Goal: Task Accomplishment & Management: Complete application form

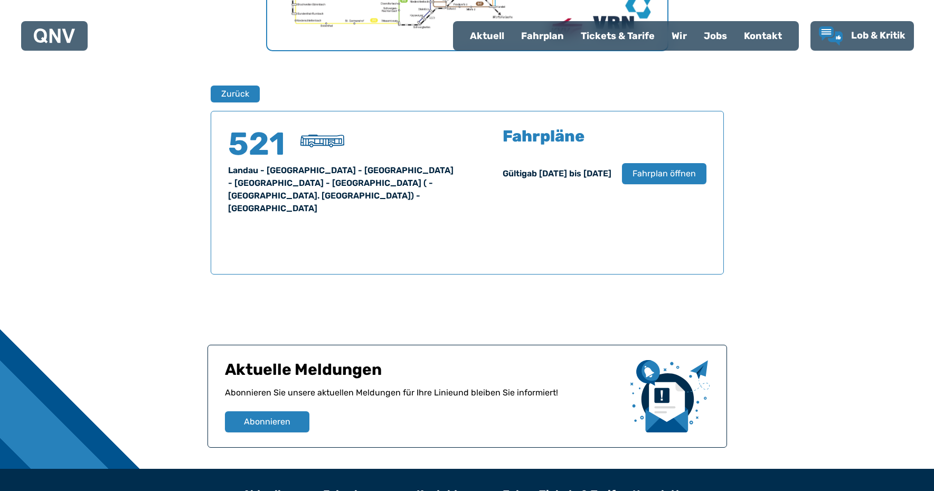
scroll to position [605, 0]
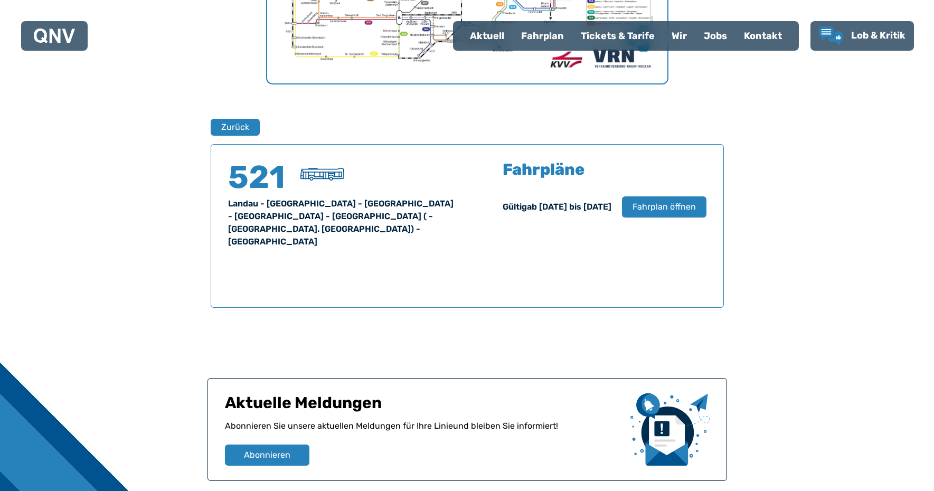
click at [630, 35] on div "Tickets & Tarife" at bounding box center [617, 35] width 91 height 27
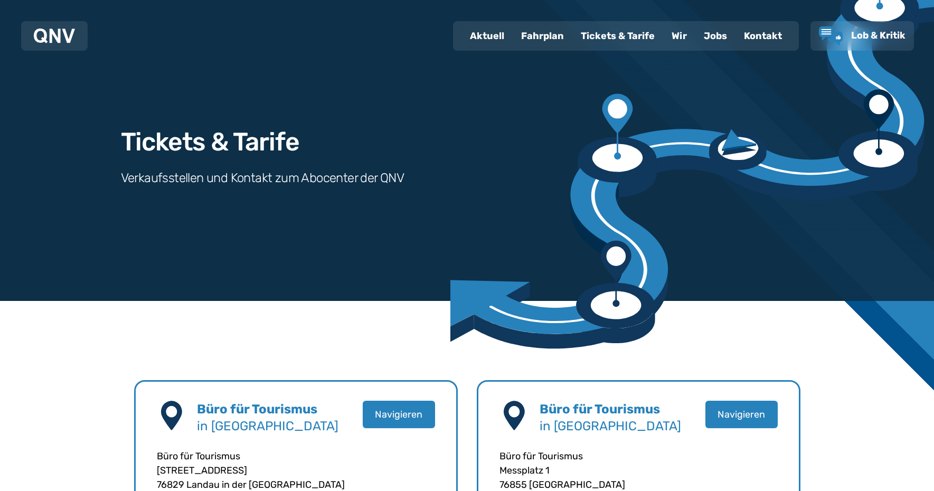
click at [717, 43] on div "Jobs" at bounding box center [715, 35] width 40 height 27
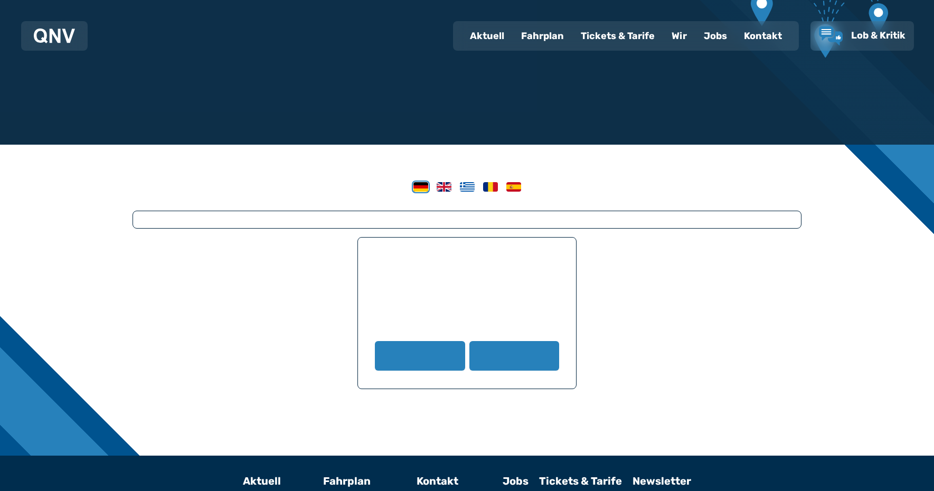
scroll to position [226, 0]
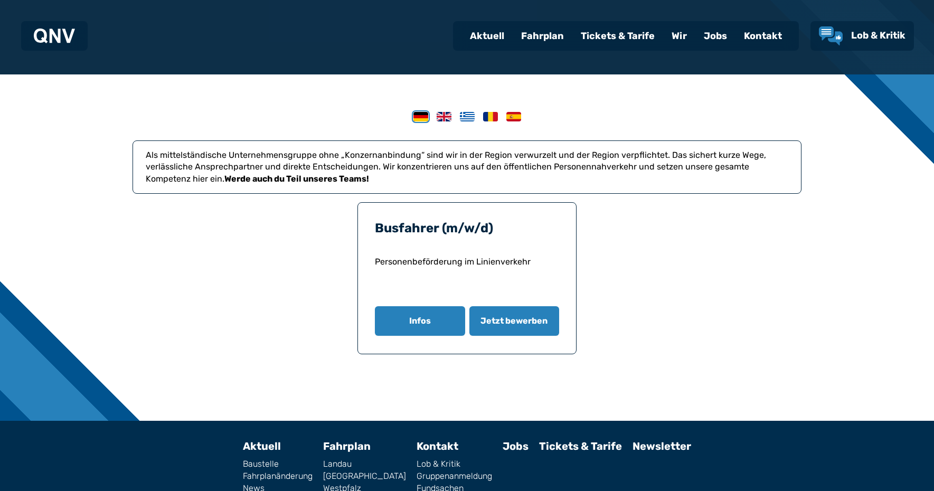
click at [632, 37] on div "Tickets & Tarife" at bounding box center [617, 35] width 91 height 27
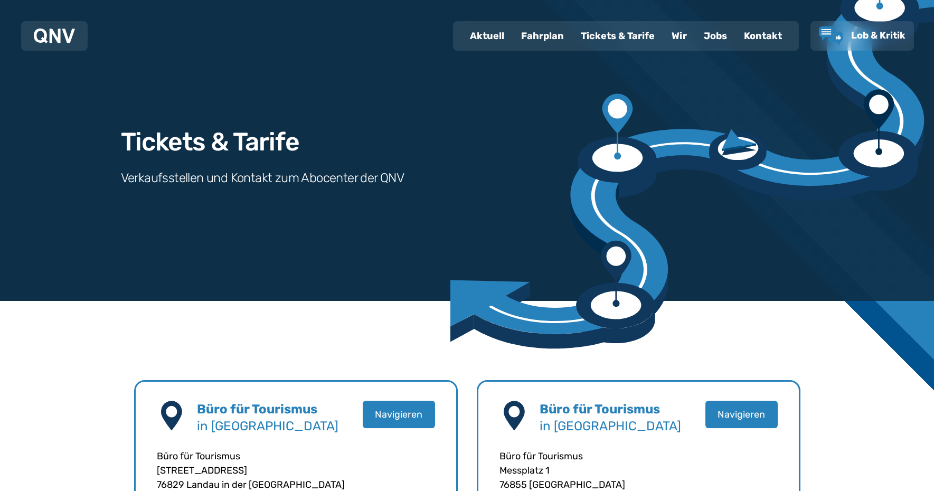
click at [716, 33] on div "Jobs" at bounding box center [715, 35] width 40 height 27
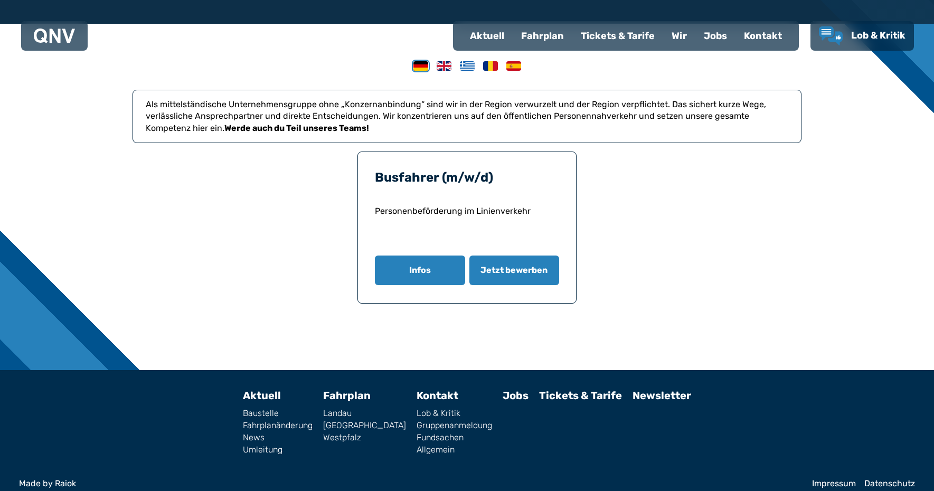
scroll to position [286, 0]
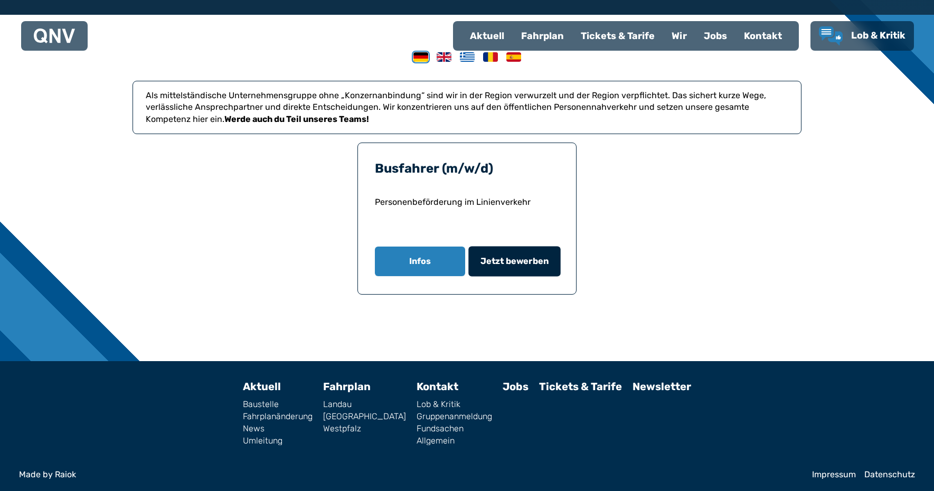
click at [519, 266] on span "Jetzt bewerben" at bounding box center [514, 261] width 69 height 13
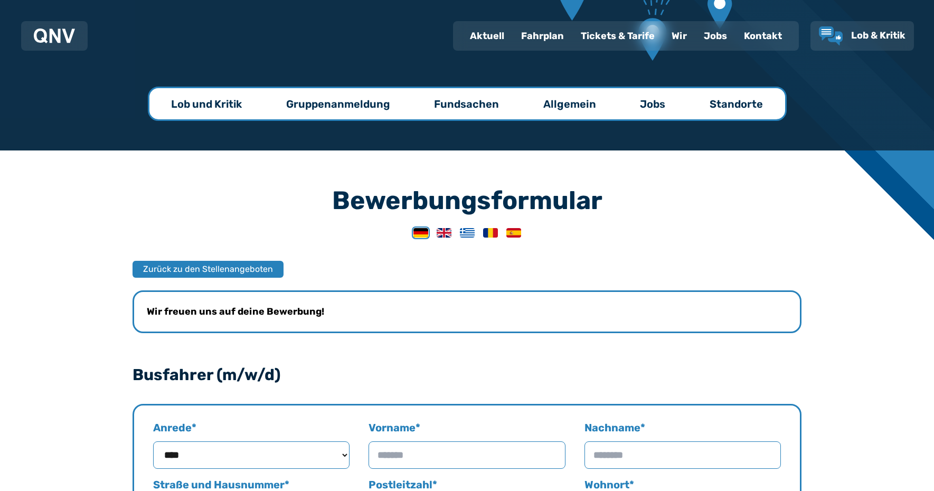
scroll to position [71, 0]
